Goal: Find specific page/section: Find specific page/section

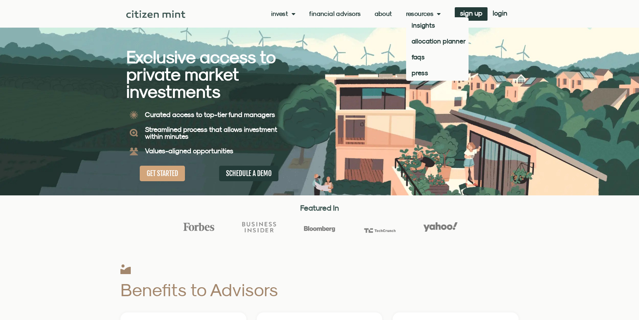
click at [406, 13] on link "Resources" at bounding box center [423, 13] width 35 height 7
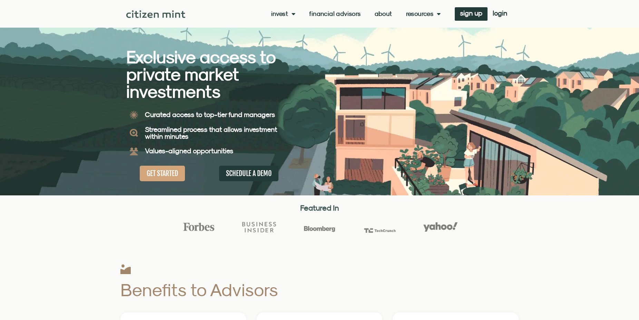
click at [406, 17] on link "Resources" at bounding box center [423, 13] width 35 height 7
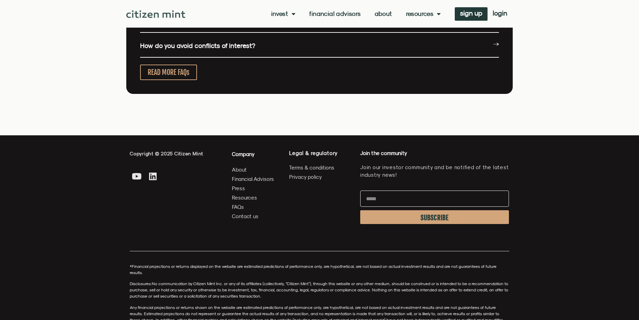
scroll to position [1844, 0]
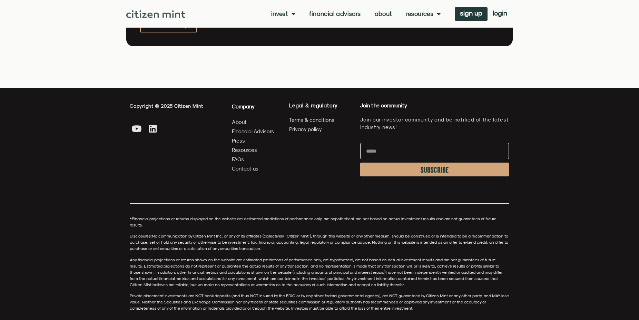
click at [261, 130] on span "Financial Advisors" at bounding box center [253, 131] width 42 height 9
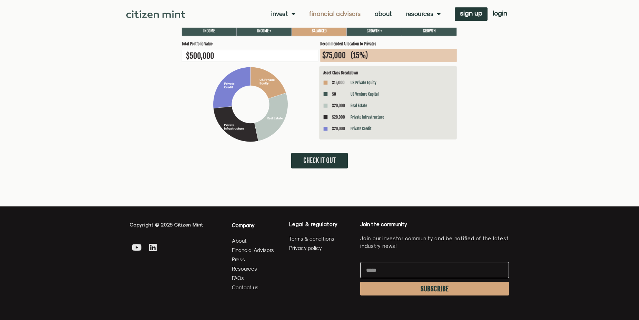
scroll to position [1866, 0]
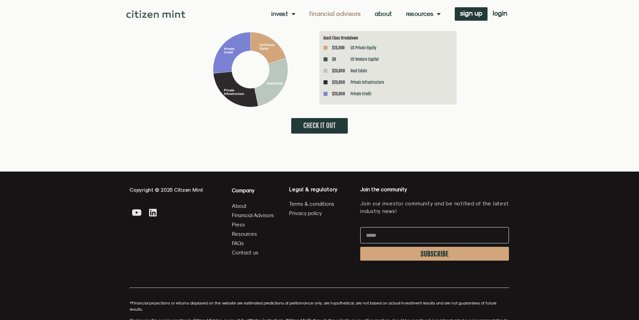
click at [243, 207] on span "About" at bounding box center [239, 206] width 15 height 9
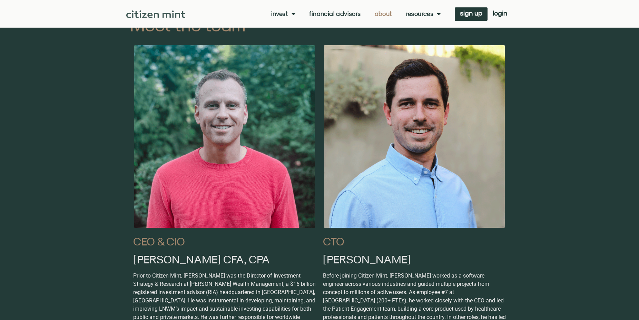
scroll to position [387, 0]
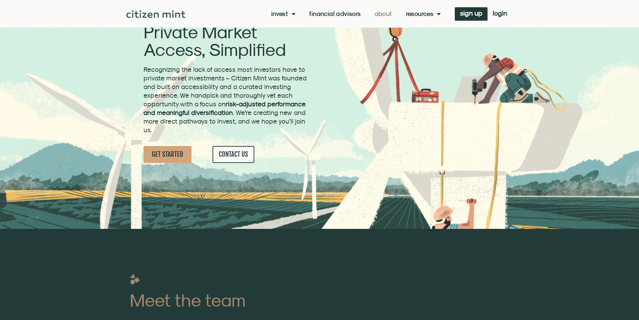
click at [239, 159] on link "CONTACT US" at bounding box center [234, 154] width 42 height 17
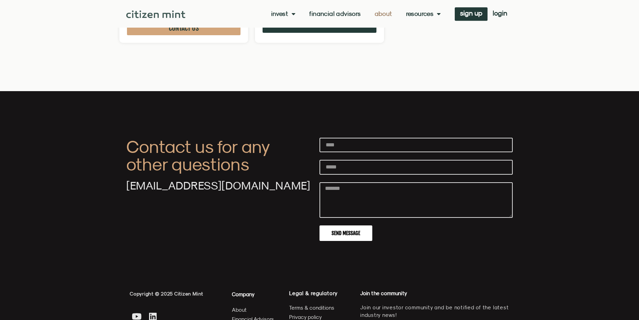
scroll to position [2223, 0]
